Goal: Task Accomplishment & Management: Manage account settings

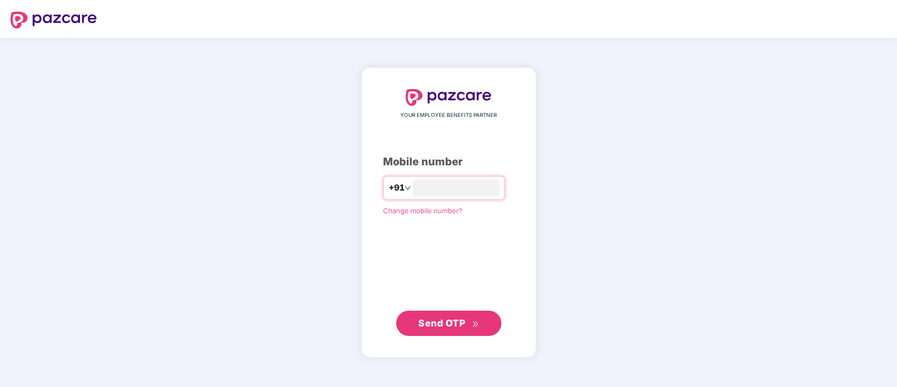
type input "**********"
click at [444, 314] on button "Send OTP" at bounding box center [448, 322] width 105 height 25
